Goal: Task Accomplishment & Management: Check status

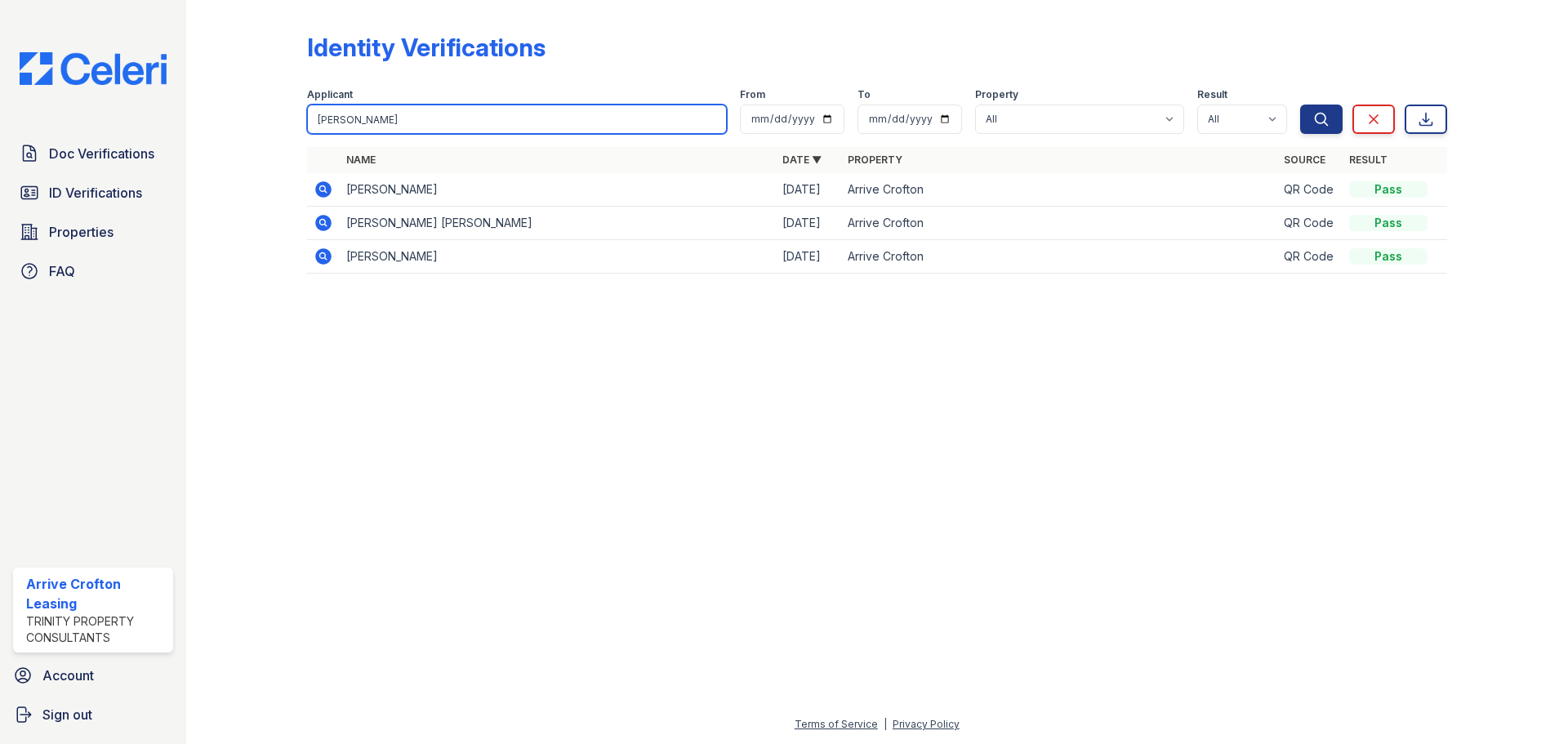
click at [379, 119] on input "theresa" at bounding box center [516, 119] width 420 height 30
click at [379, 124] on input "theresa" at bounding box center [516, 119] width 420 height 30
type input "t"
type input "jerem"
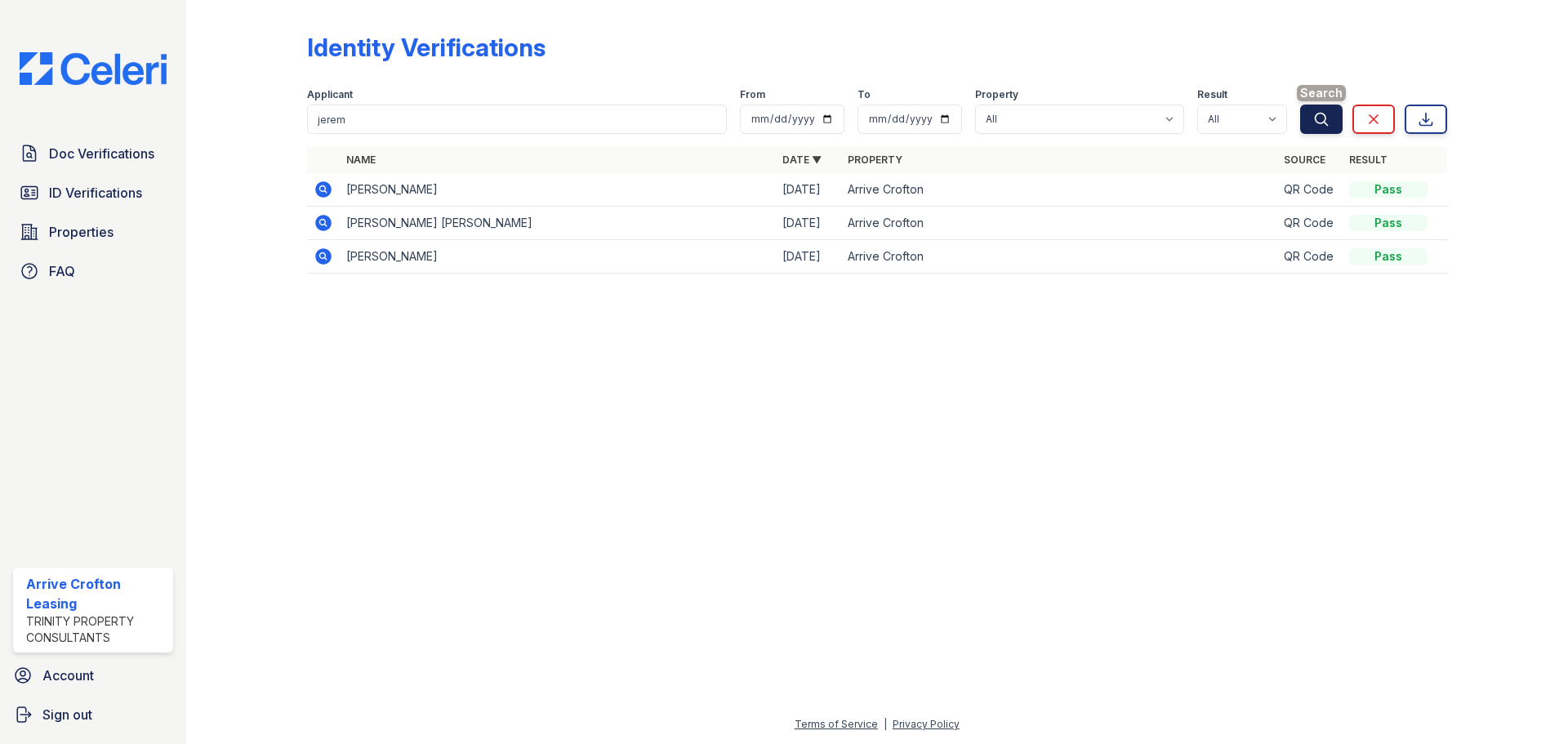
click at [1329, 125] on icon "submit" at bounding box center [1321, 119] width 16 height 16
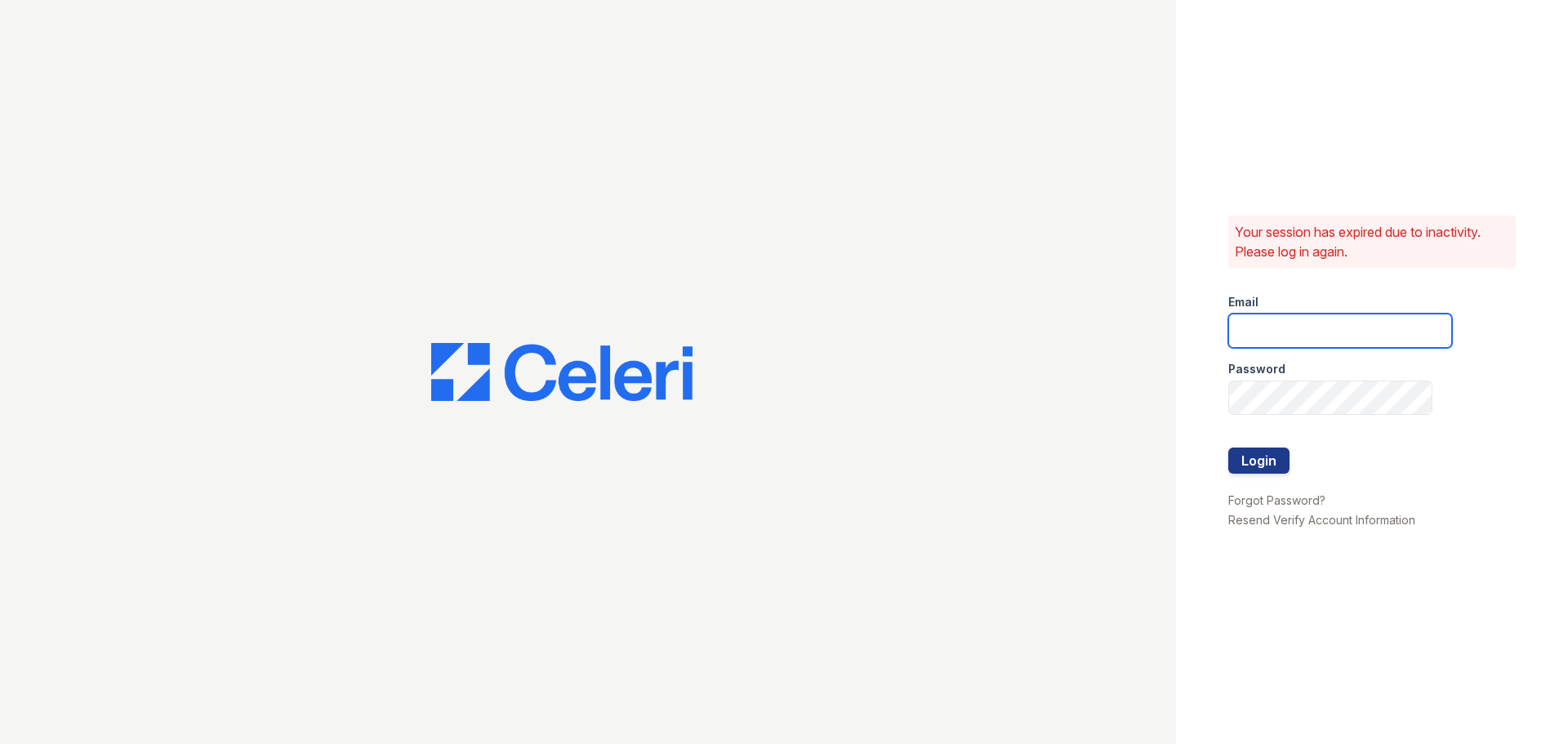
type input "arrivecrofton@trinity-pm.com"
click at [1274, 458] on button "Login" at bounding box center [1259, 460] width 61 height 26
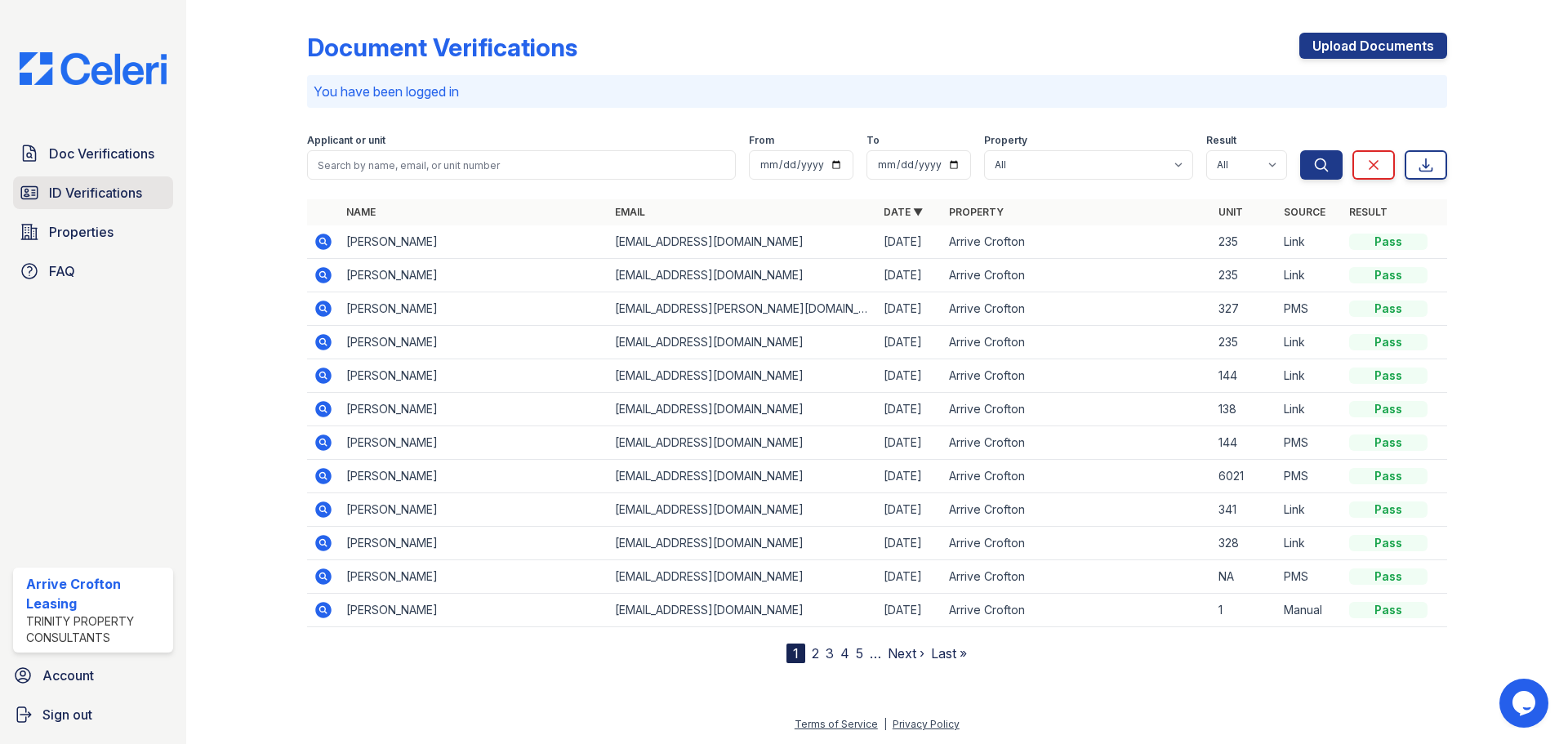
click at [35, 197] on icon at bounding box center [29, 192] width 19 height 19
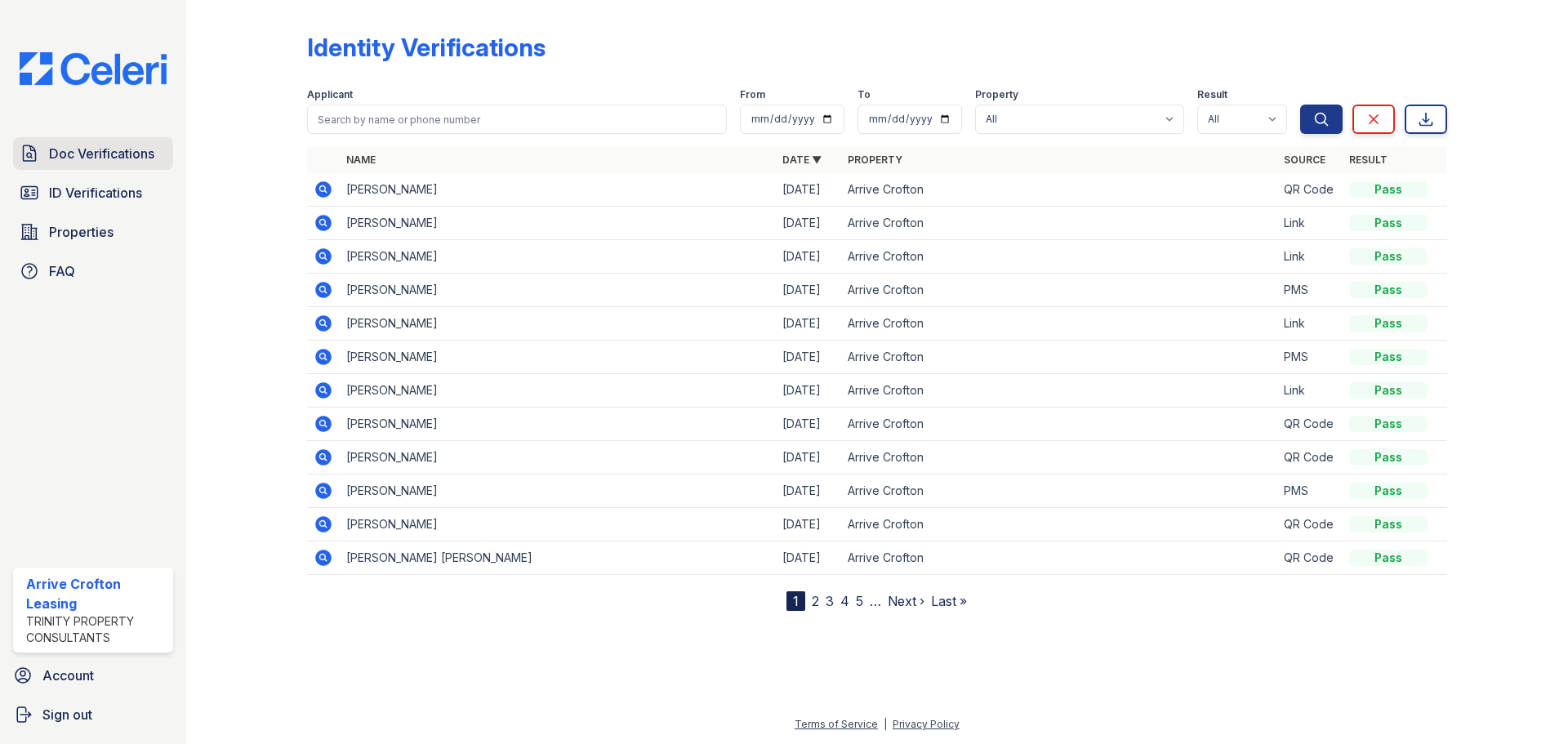
click at [121, 152] on span "Doc Verifications" at bounding box center [102, 153] width 105 height 19
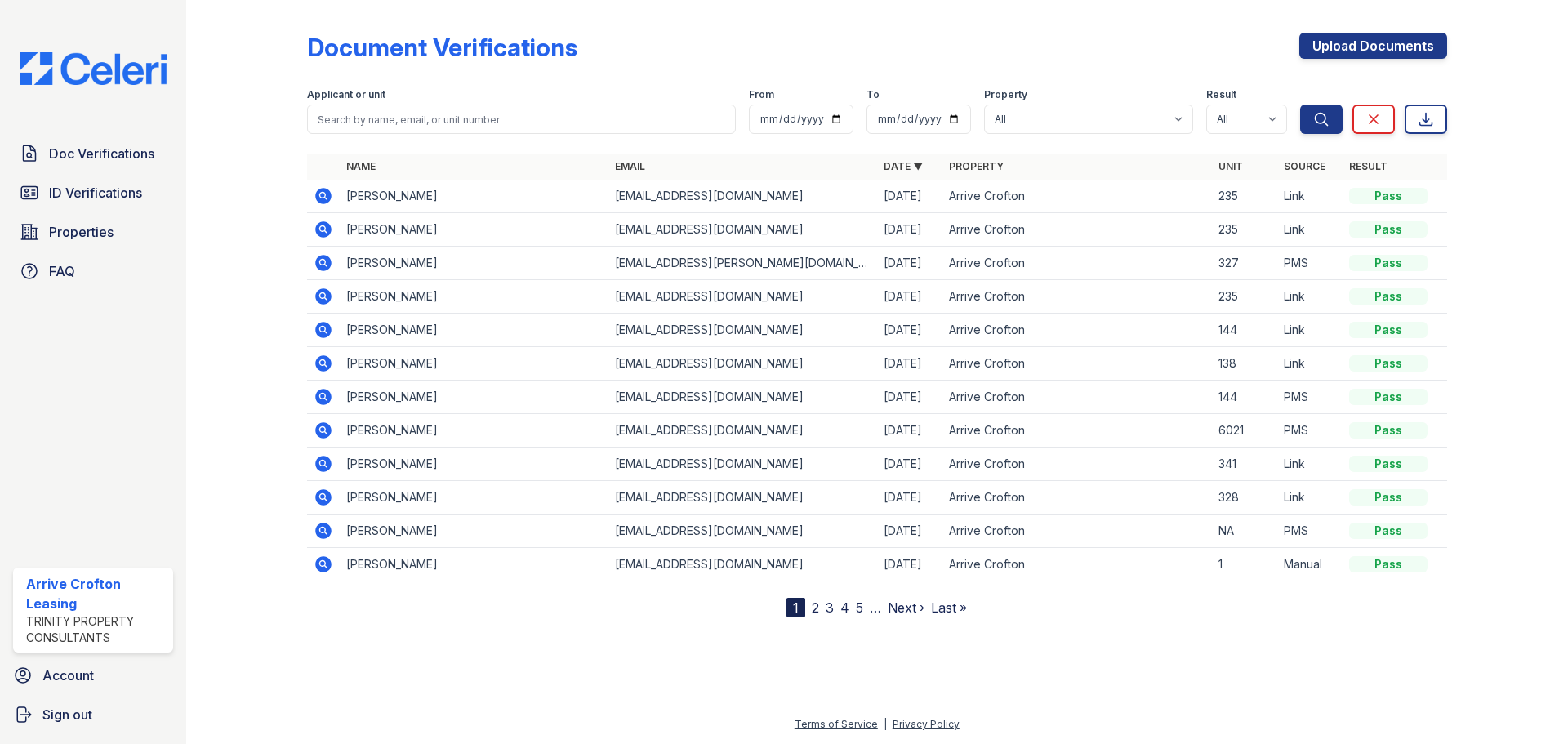
click at [324, 293] on icon at bounding box center [323, 296] width 19 height 19
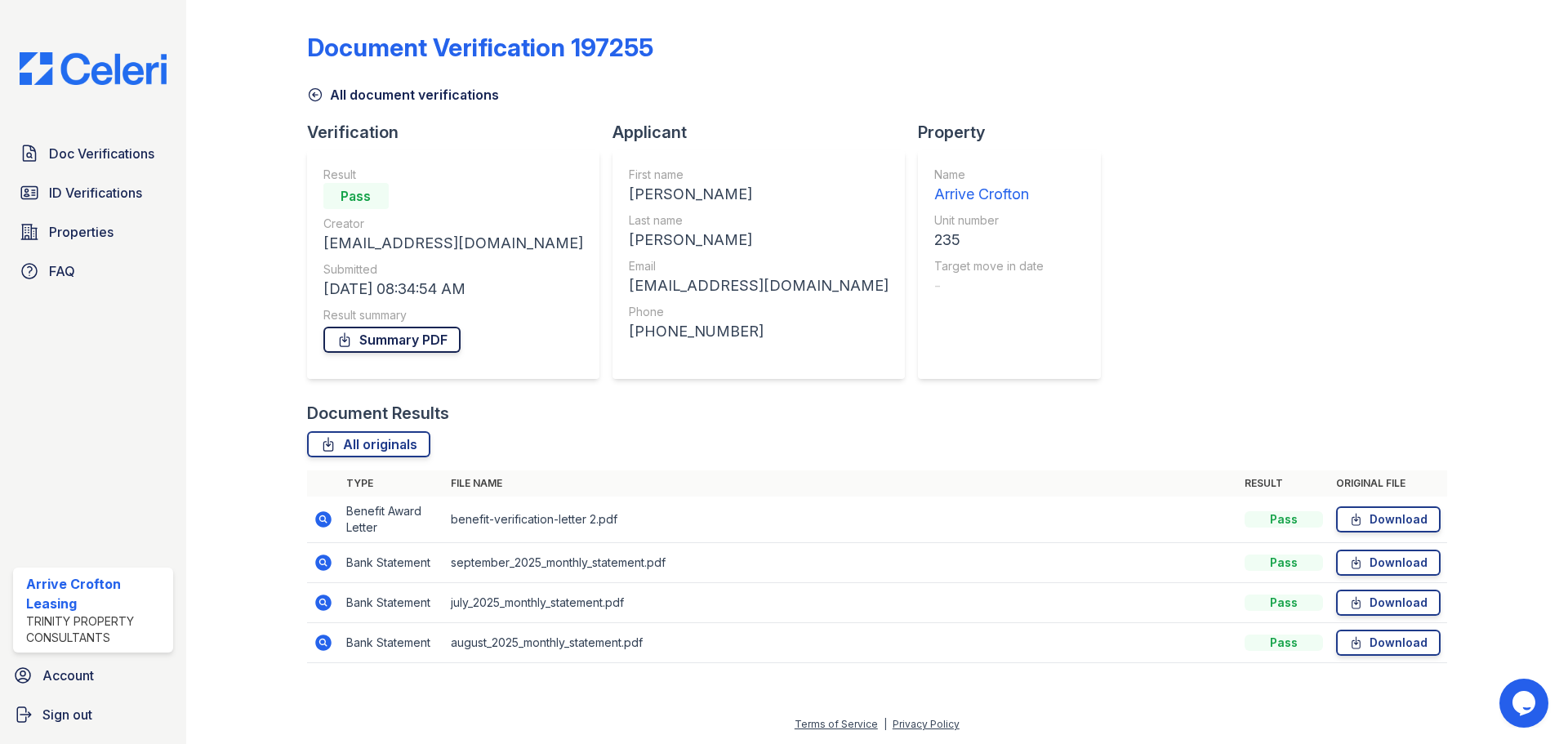
click at [435, 344] on link "Summary PDF" at bounding box center [392, 340] width 137 height 26
click at [1220, 376] on div "Document Verification 197255 All document verifications Verification Result Pas…" at bounding box center [876, 343] width 1140 height 673
click at [1373, 514] on link "Download" at bounding box center [1388, 519] width 104 height 26
click at [320, 96] on icon at bounding box center [314, 94] width 16 height 16
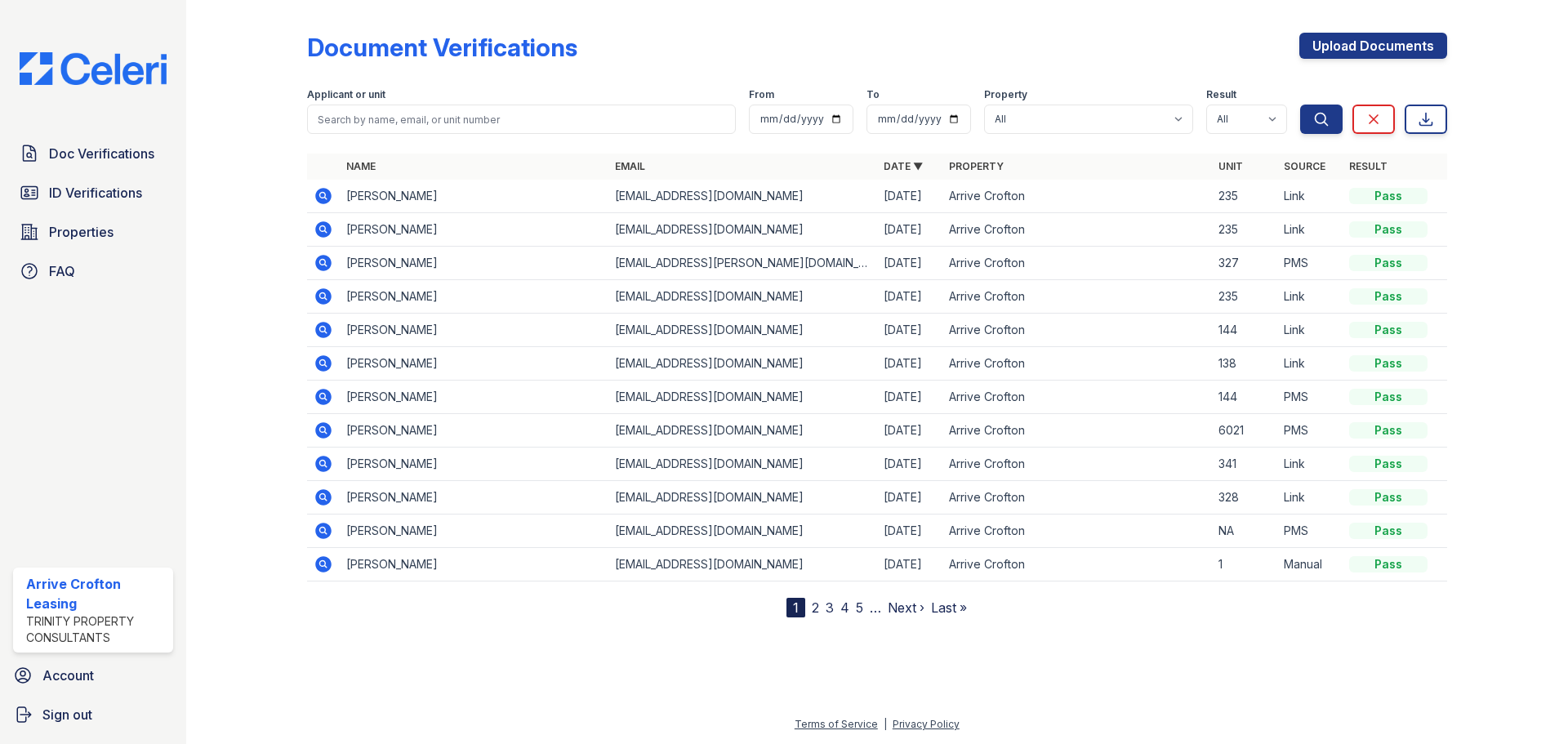
click at [327, 231] on icon at bounding box center [323, 229] width 16 height 16
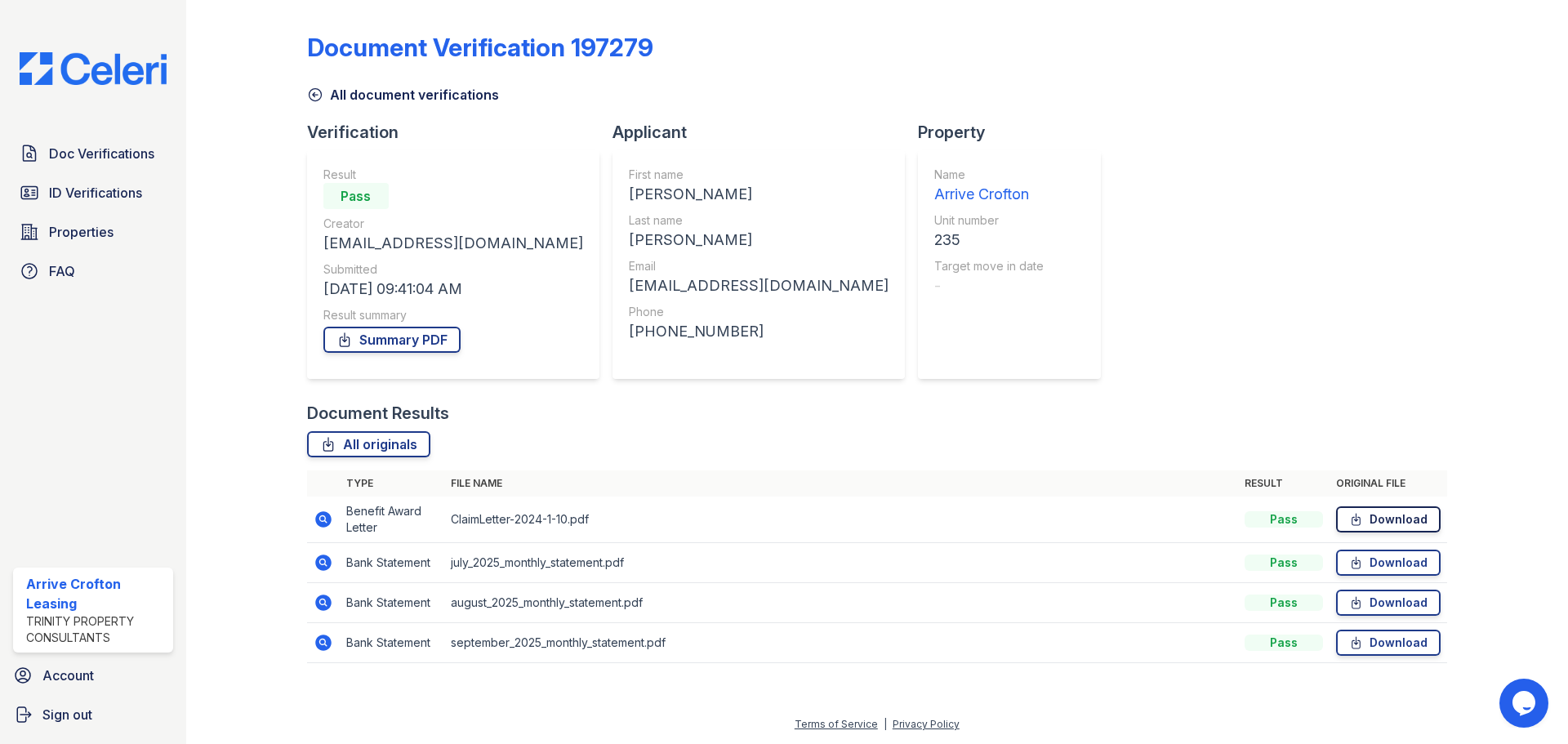
click at [1390, 513] on link "Download" at bounding box center [1388, 519] width 104 height 26
click at [318, 99] on icon at bounding box center [314, 94] width 16 height 16
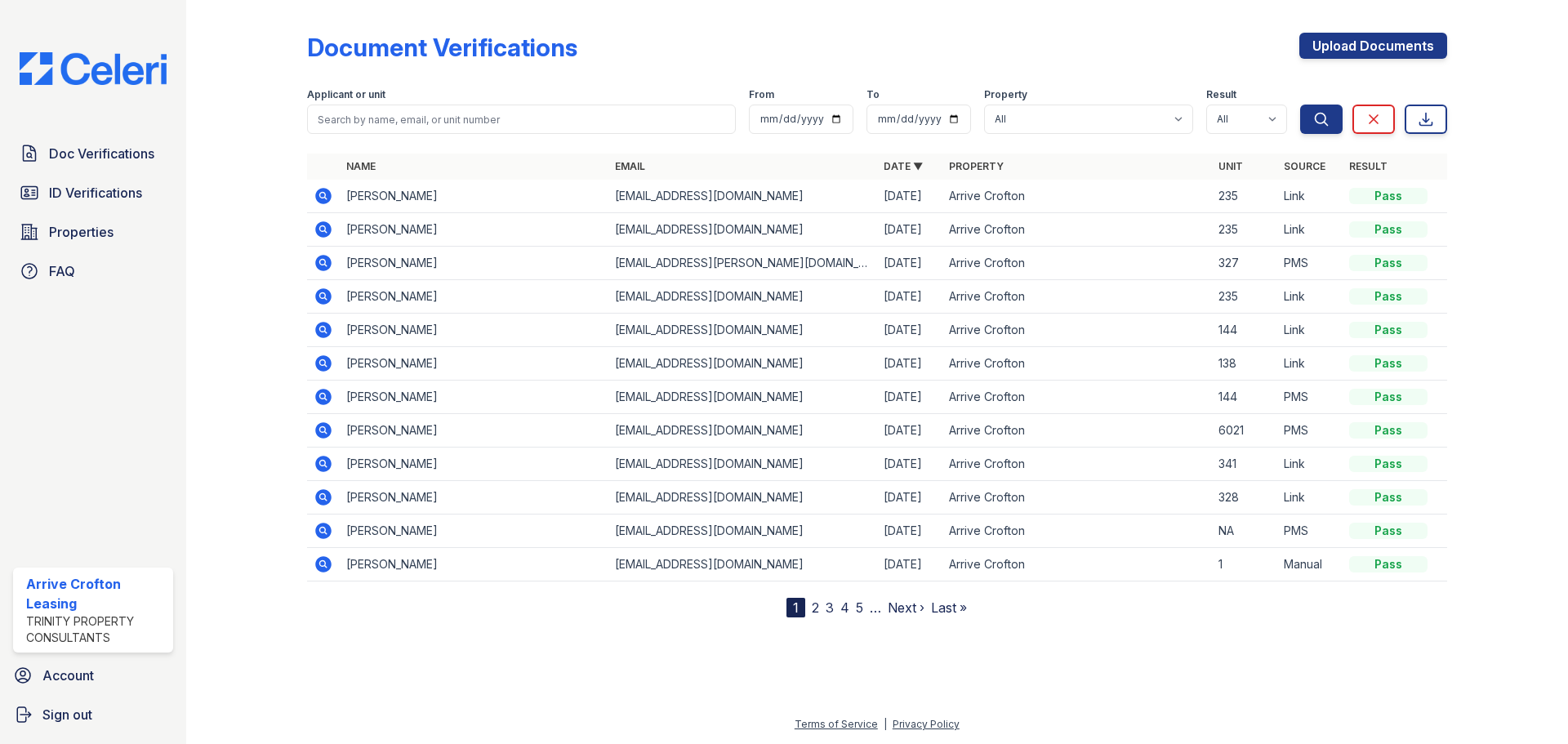
click at [325, 199] on icon at bounding box center [323, 196] width 16 height 16
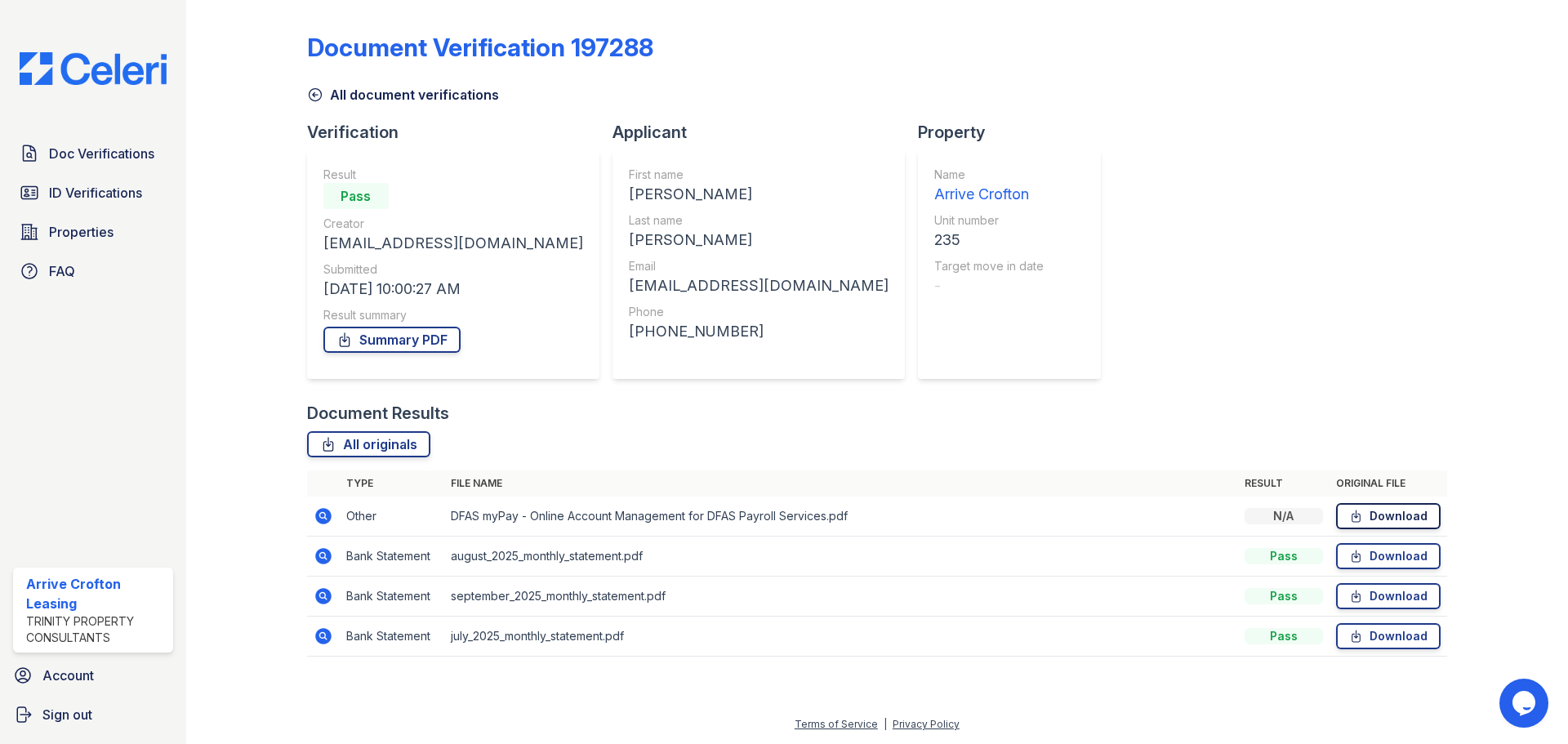
click at [1376, 515] on link "Download" at bounding box center [1388, 516] width 104 height 26
click at [1330, 273] on div "Document Verification 197288 All document verifications Verification Result Pas…" at bounding box center [876, 340] width 1140 height 666
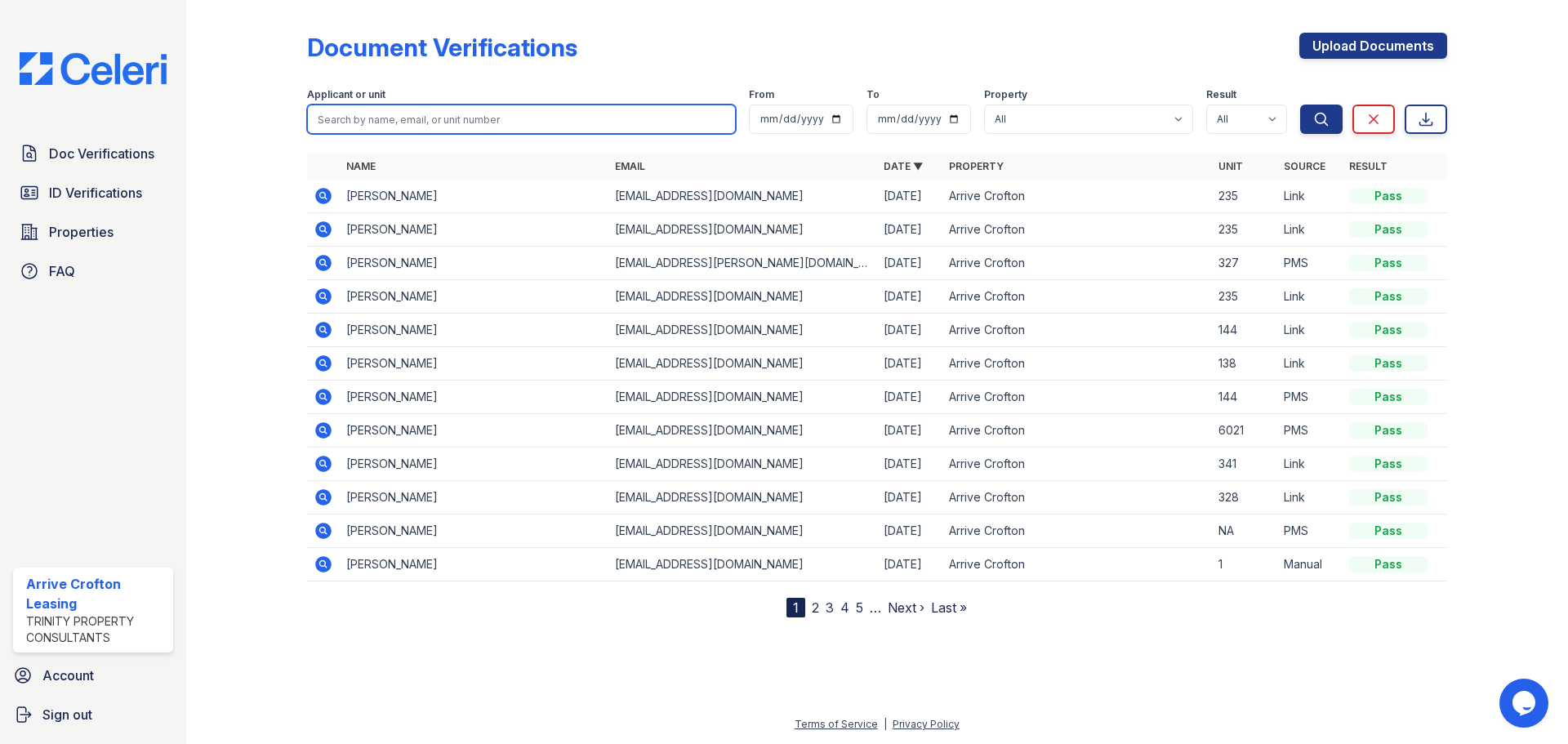
click at [349, 132] on input "search" at bounding box center [521, 119] width 429 height 30
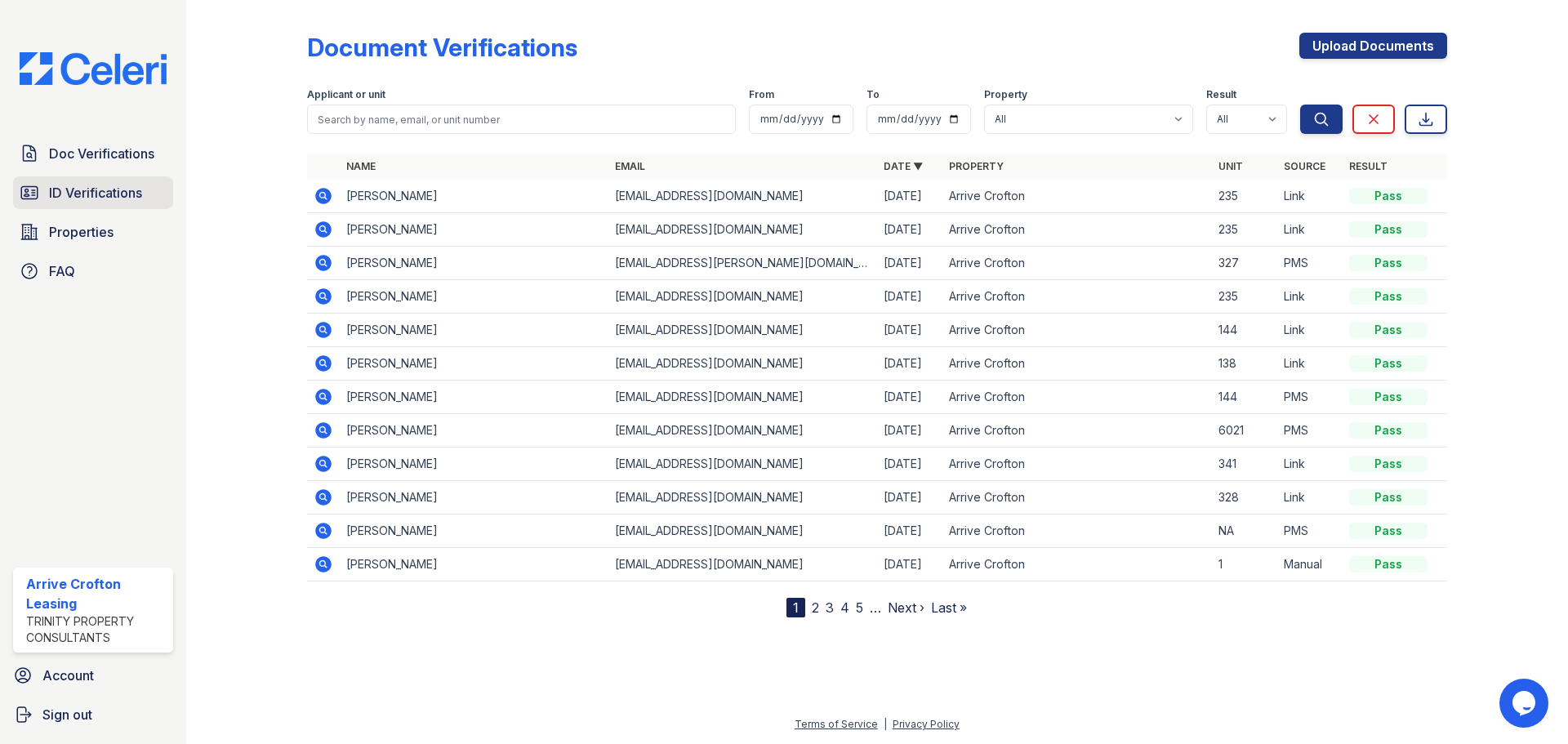
click at [82, 181] on link "ID Verifications" at bounding box center [92, 192] width 160 height 33
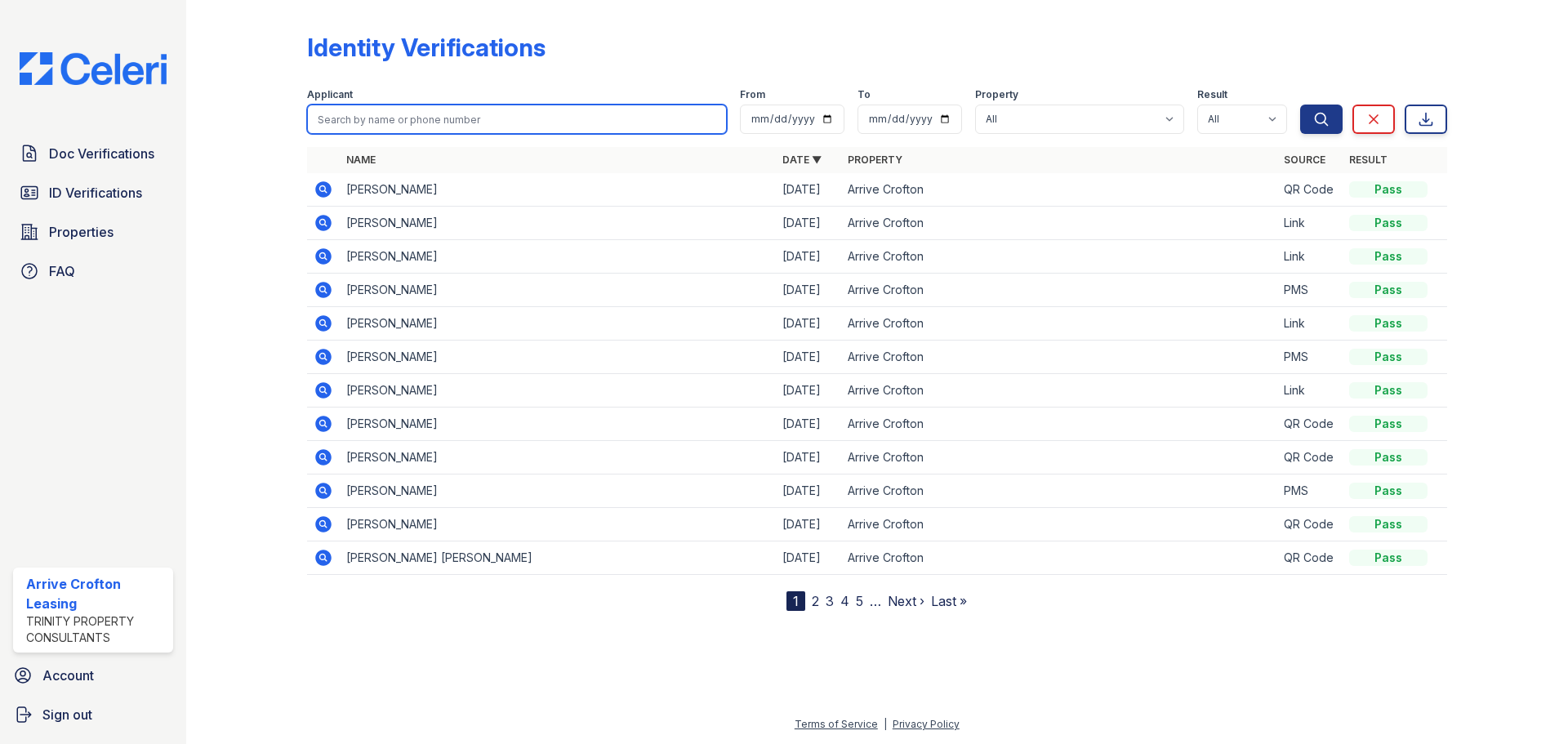
click at [417, 124] on input "search" at bounding box center [516, 119] width 420 height 30
type input "jerem"
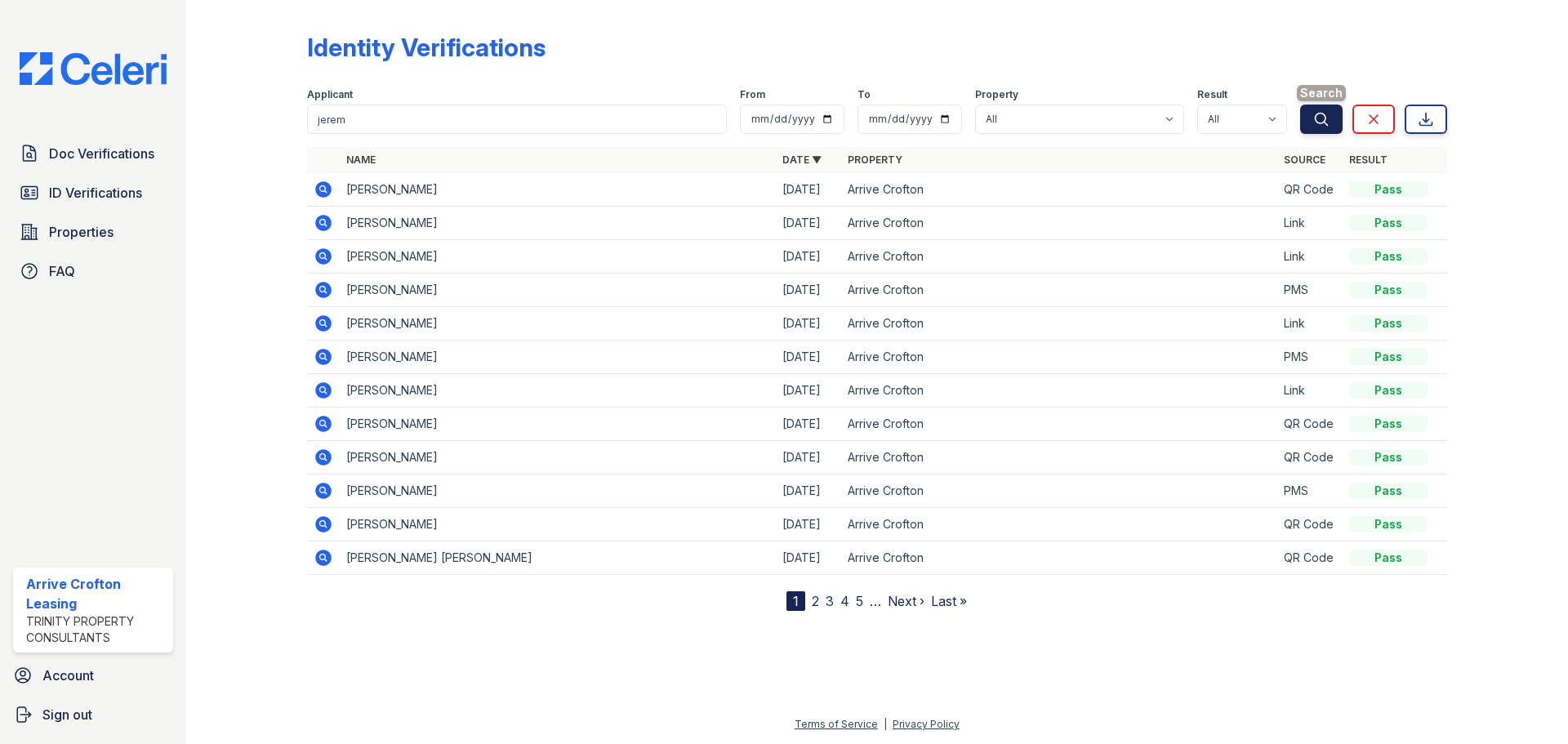
click at [1314, 126] on icon "submit" at bounding box center [1321, 119] width 16 height 16
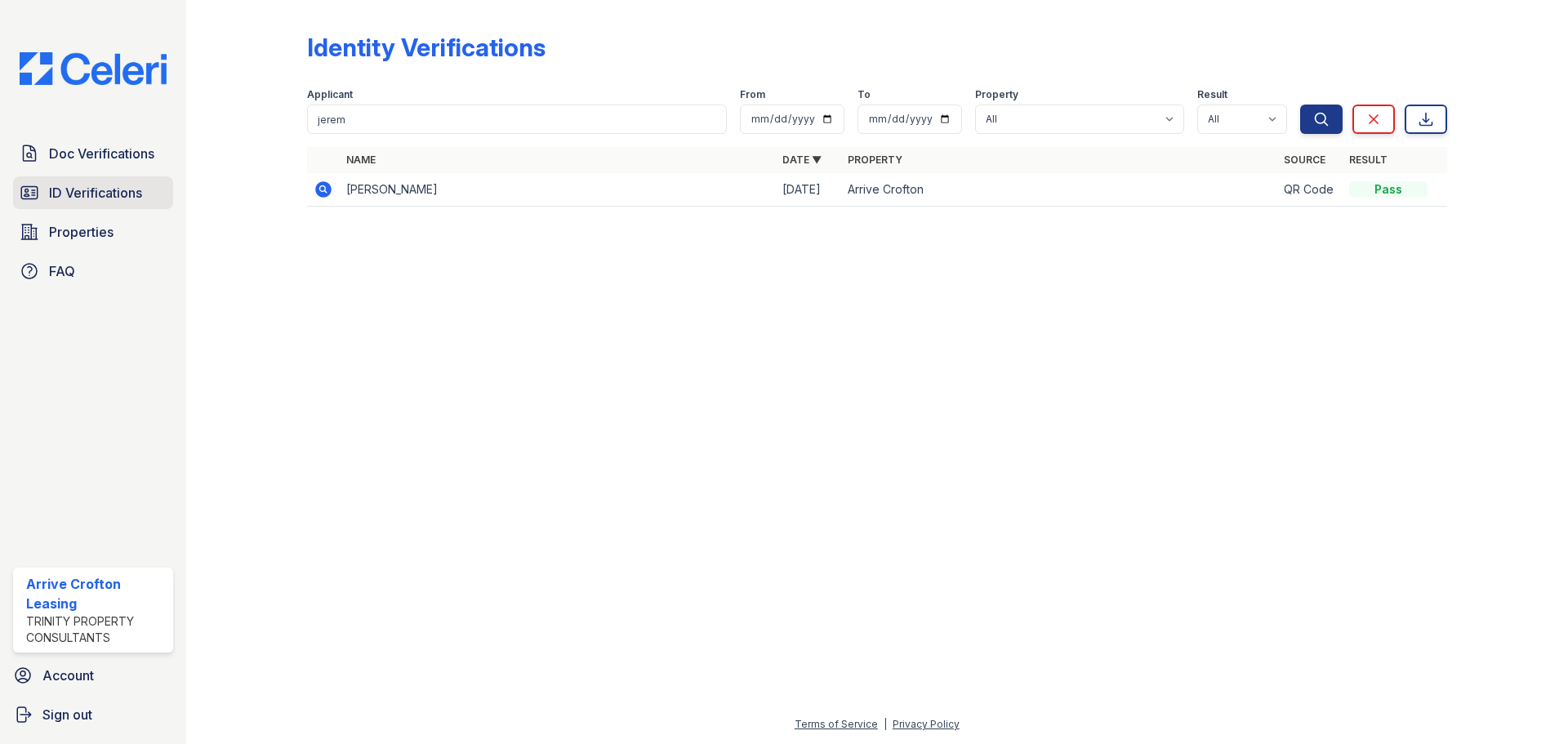
click at [70, 203] on link "ID Verifications" at bounding box center [92, 192] width 160 height 33
